Goal: Find specific page/section: Find specific page/section

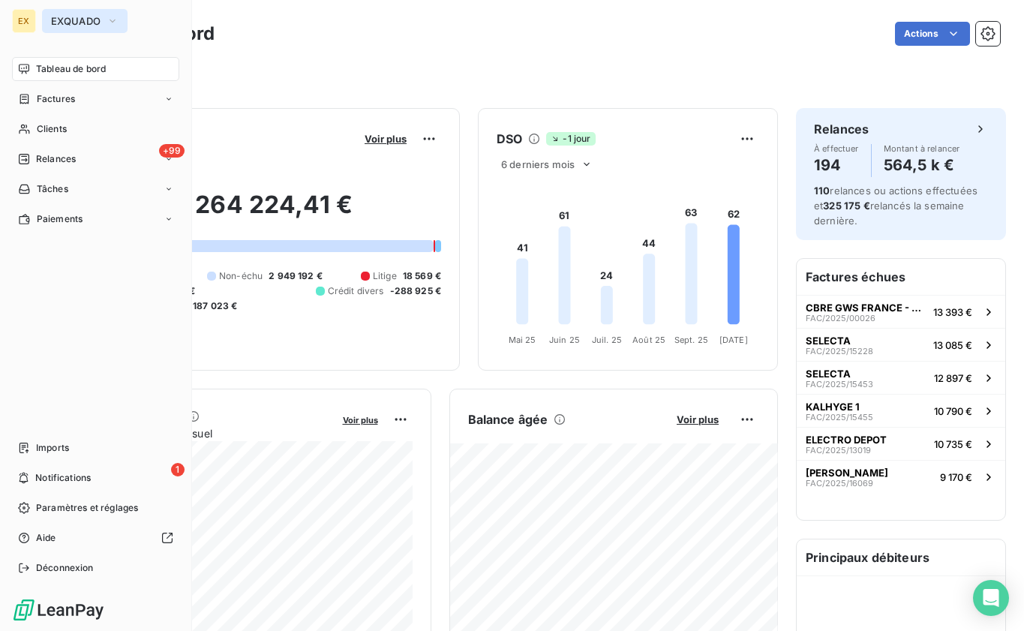
click at [98, 17] on span "EXQUADO" at bounding box center [76, 21] width 50 height 12
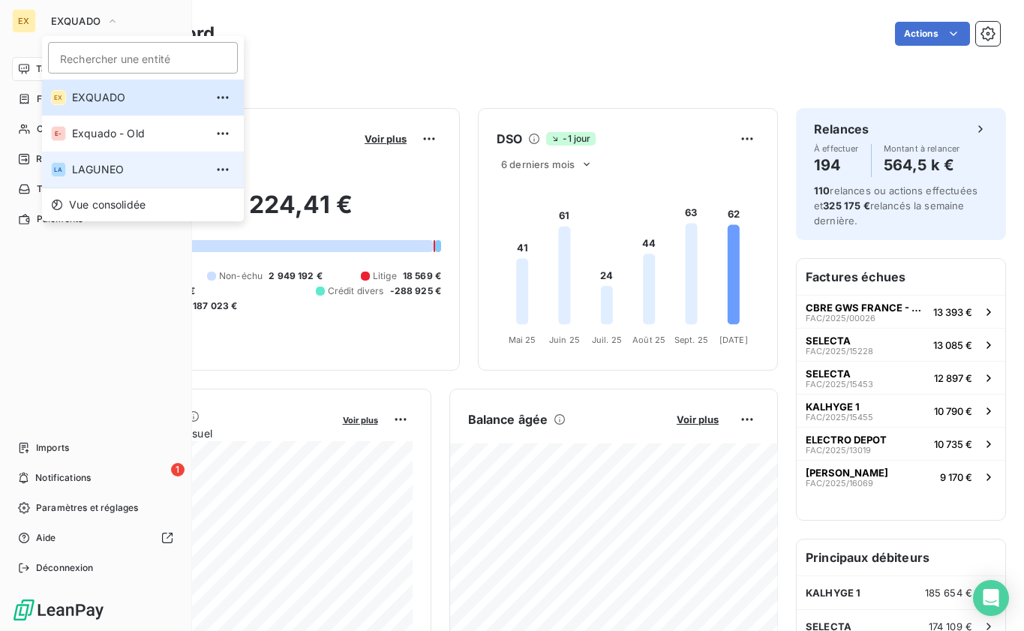
drag, startPoint x: 119, startPoint y: 143, endPoint x: 119, endPoint y: 165, distance: 22.5
click at [119, 165] on div "EX EXQUADO E- Exquado - Old LA LAGUNEO" at bounding box center [143, 134] width 202 height 108
click at [119, 161] on li "LA LAGUNEO" at bounding box center [143, 170] width 202 height 36
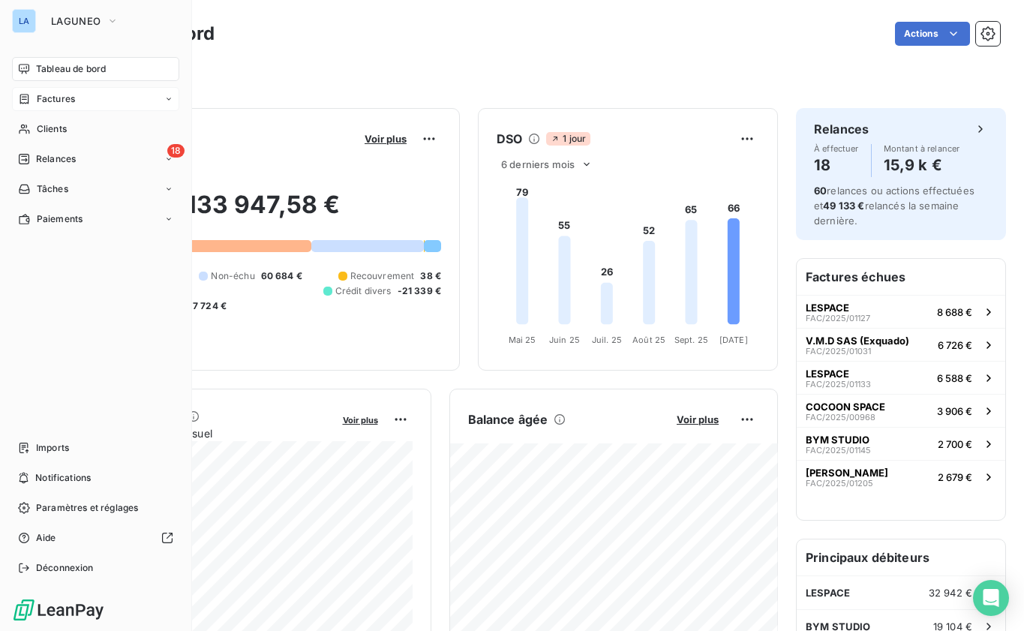
click at [41, 100] on span "Factures" at bounding box center [56, 99] width 38 height 14
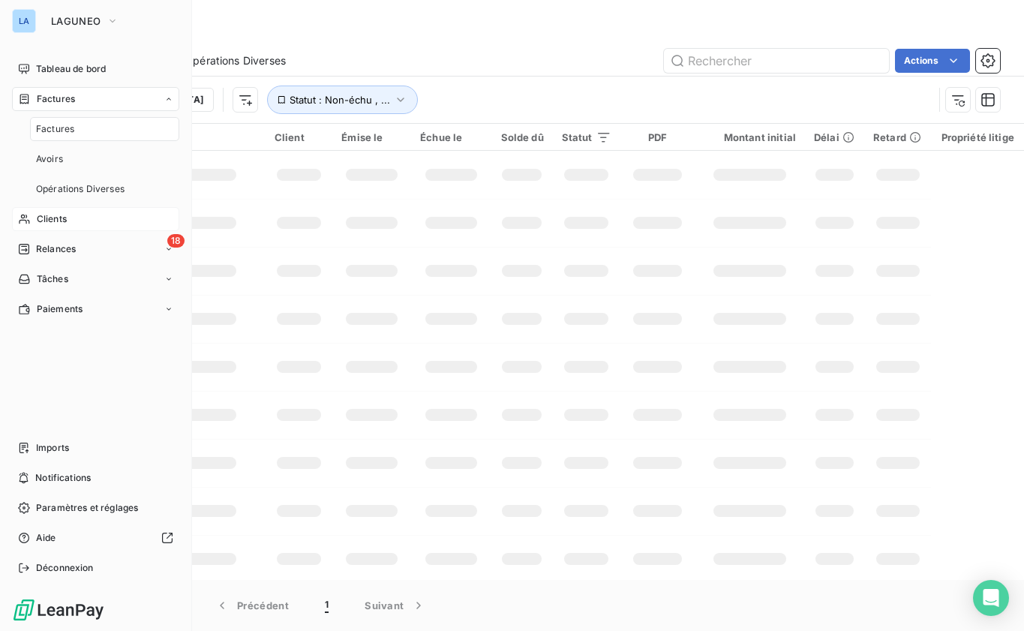
click at [65, 230] on nav "Tableau de bord Factures Factures Avoirs Opérations Diverses Clients 18 Relance…" at bounding box center [95, 189] width 167 height 264
click at [71, 221] on div "Clients" at bounding box center [95, 219] width 167 height 24
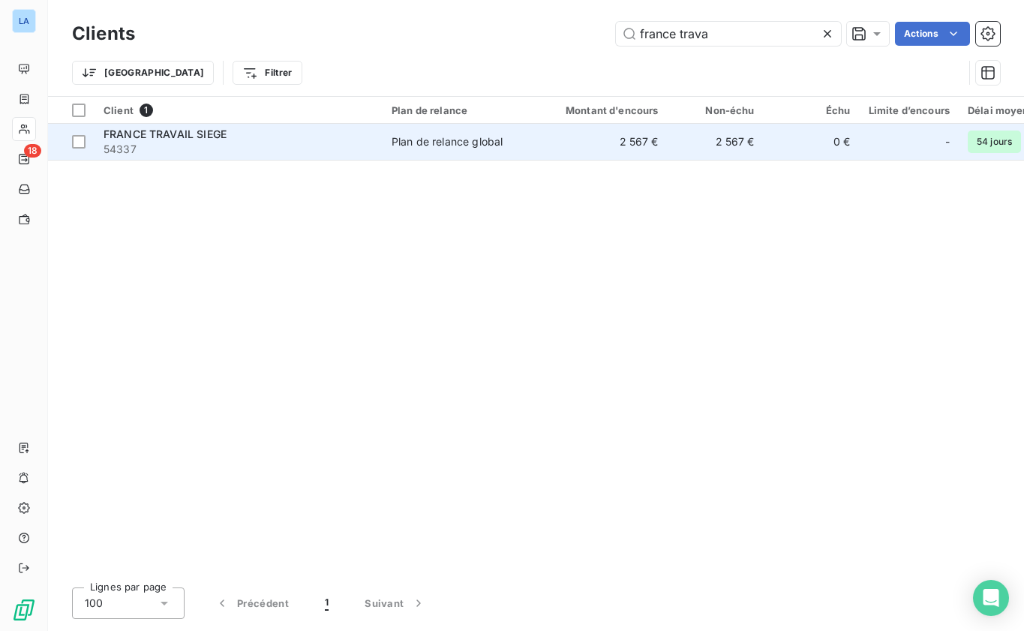
type input "france trava"
click at [227, 146] on span "54337" at bounding box center [239, 149] width 270 height 15
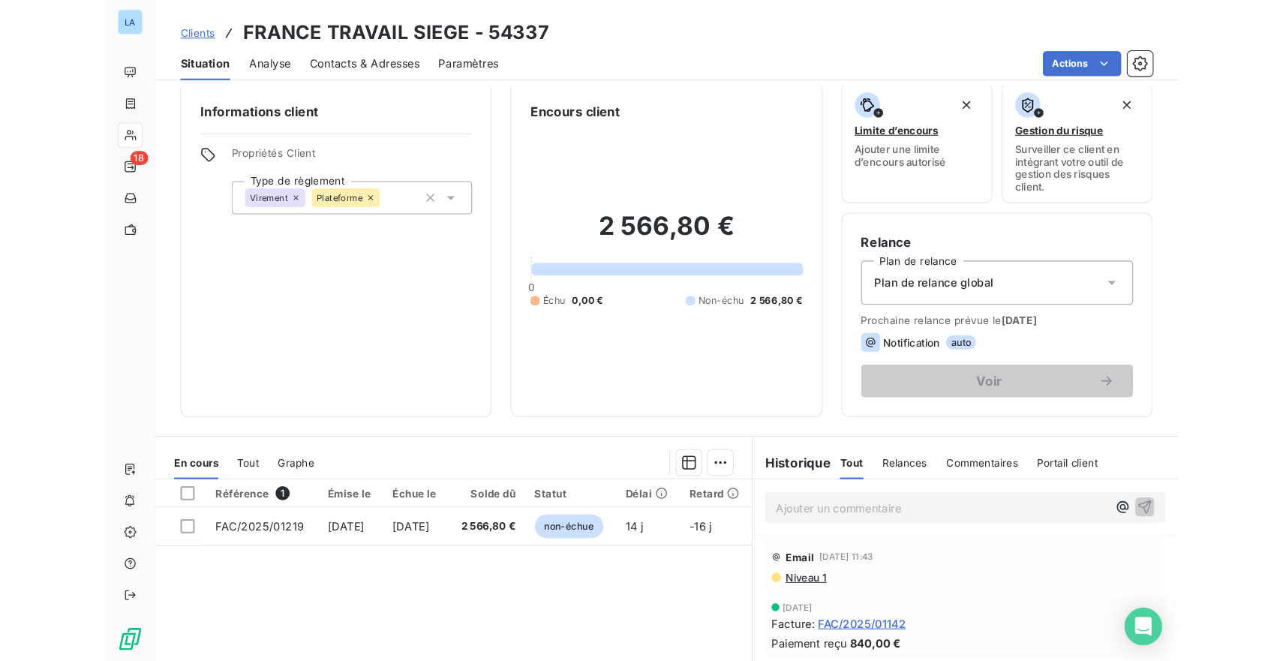
scroll to position [11, 0]
